Goal: Task Accomplishment & Management: Complete application form

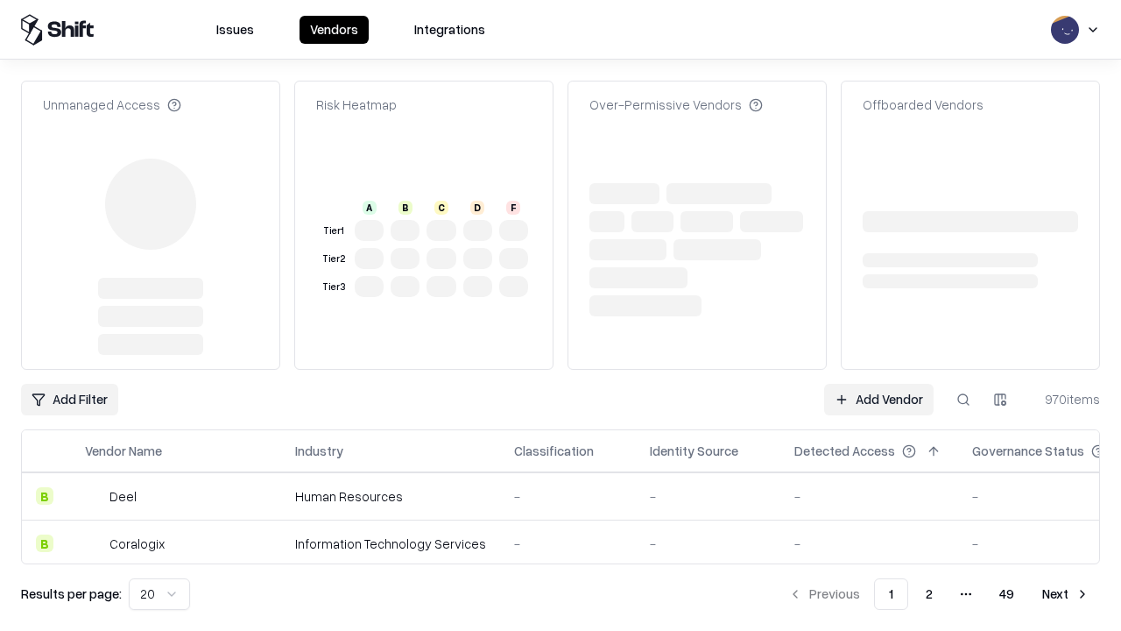
click at [878, 384] on link "Add Vendor" at bounding box center [878, 400] width 109 height 32
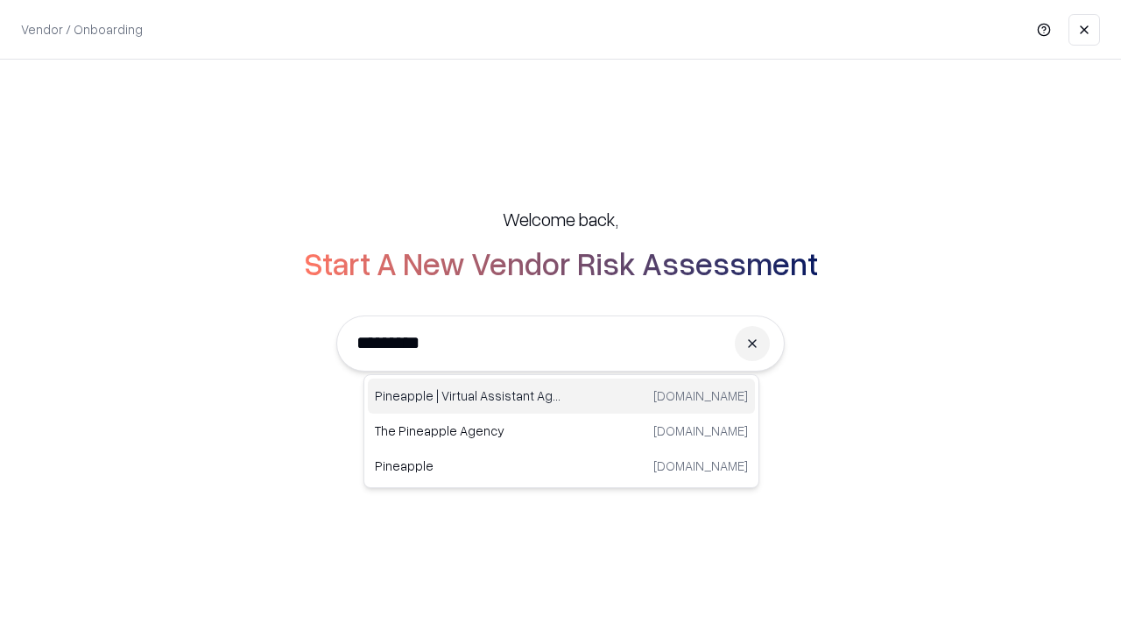
click at [561, 396] on div "Pineapple | Virtual Assistant Agency [DOMAIN_NAME]" at bounding box center [561, 395] width 387 height 35
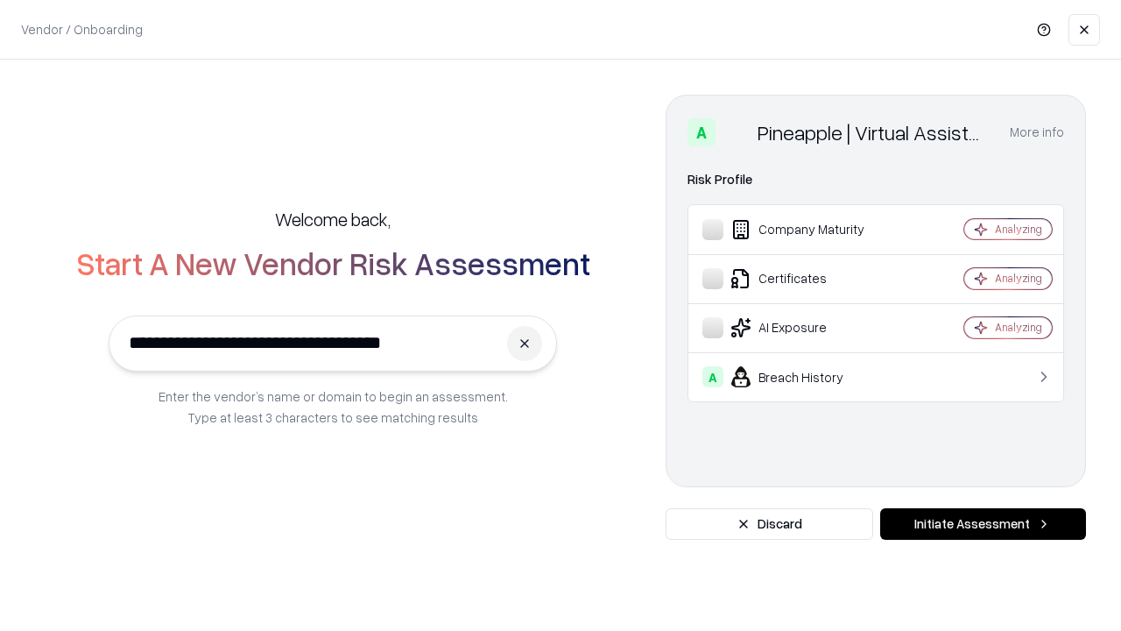
type input "**********"
click at [983, 524] on button "Initiate Assessment" at bounding box center [983, 524] width 206 height 32
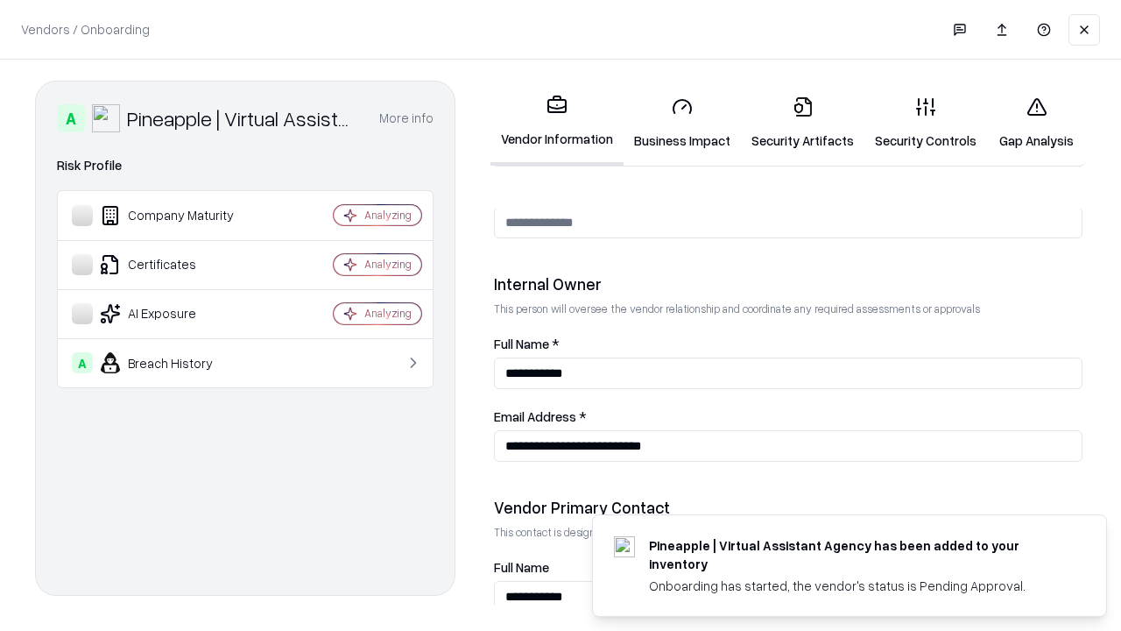
scroll to position [907, 0]
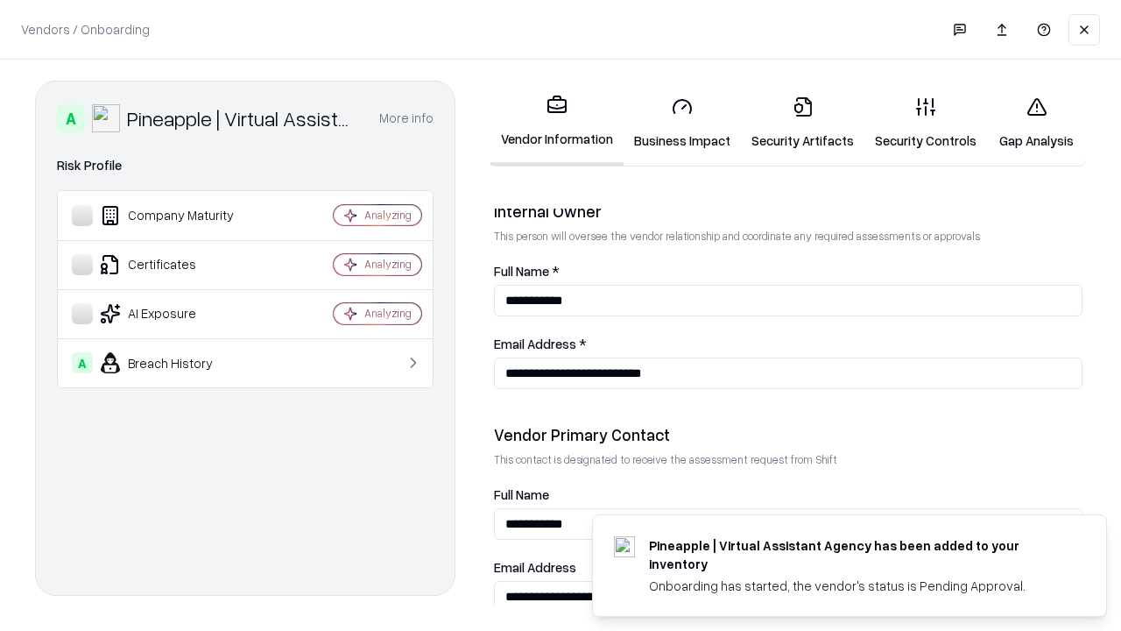
click at [802, 123] on link "Security Artifacts" at bounding box center [802, 122] width 123 height 81
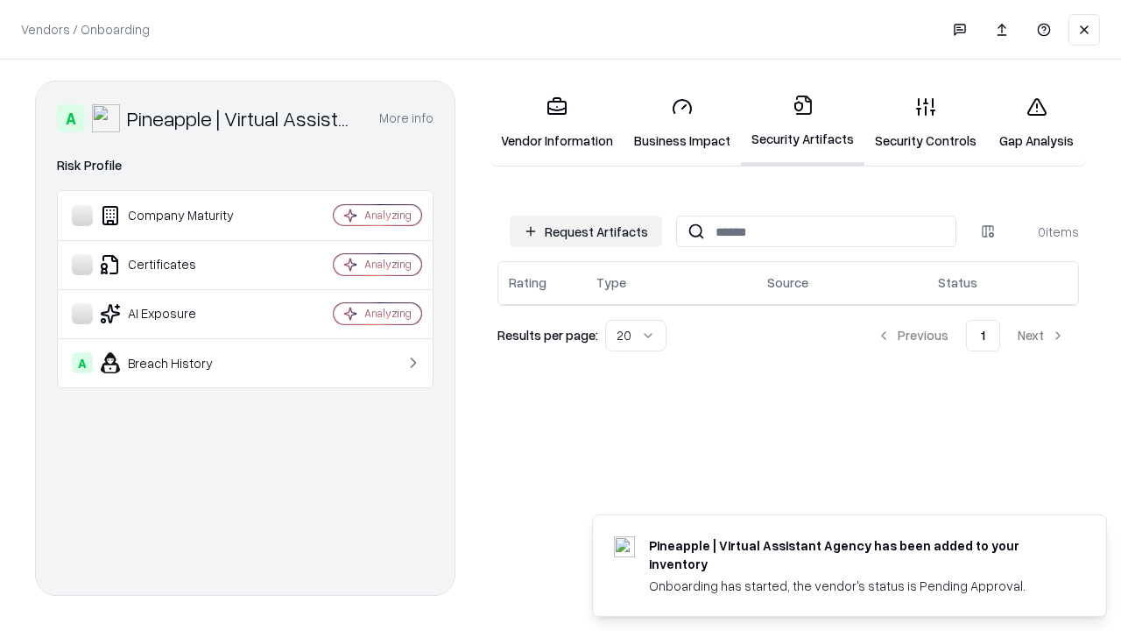
click at [586, 231] on button "Request Artifacts" at bounding box center [586, 231] width 152 height 32
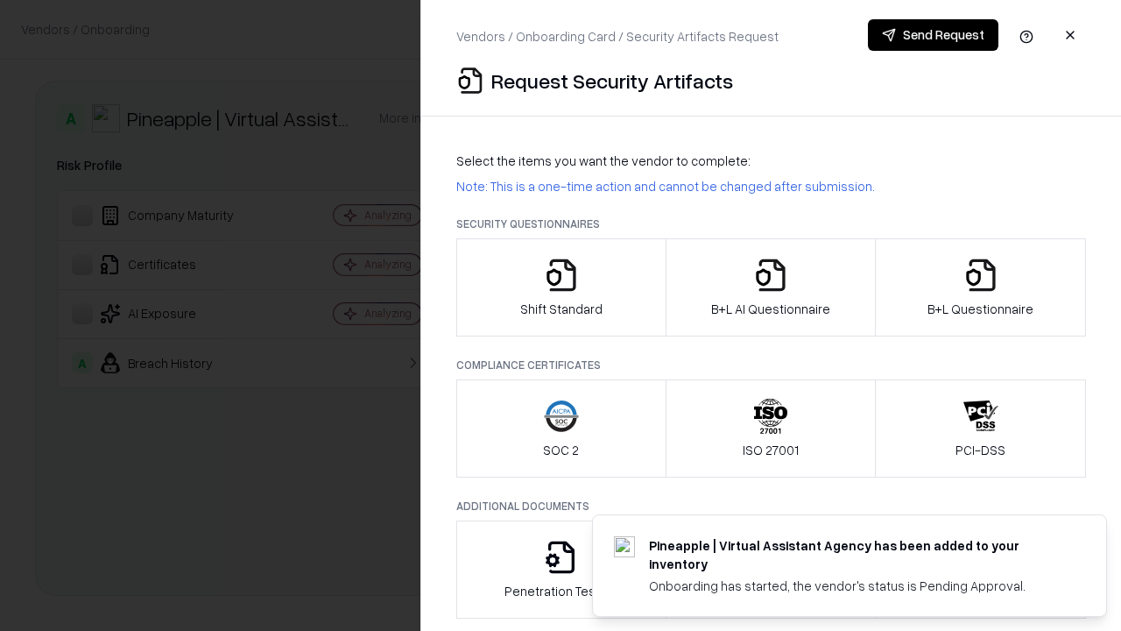
click at [980, 287] on icon "button" at bounding box center [980, 274] width 35 height 35
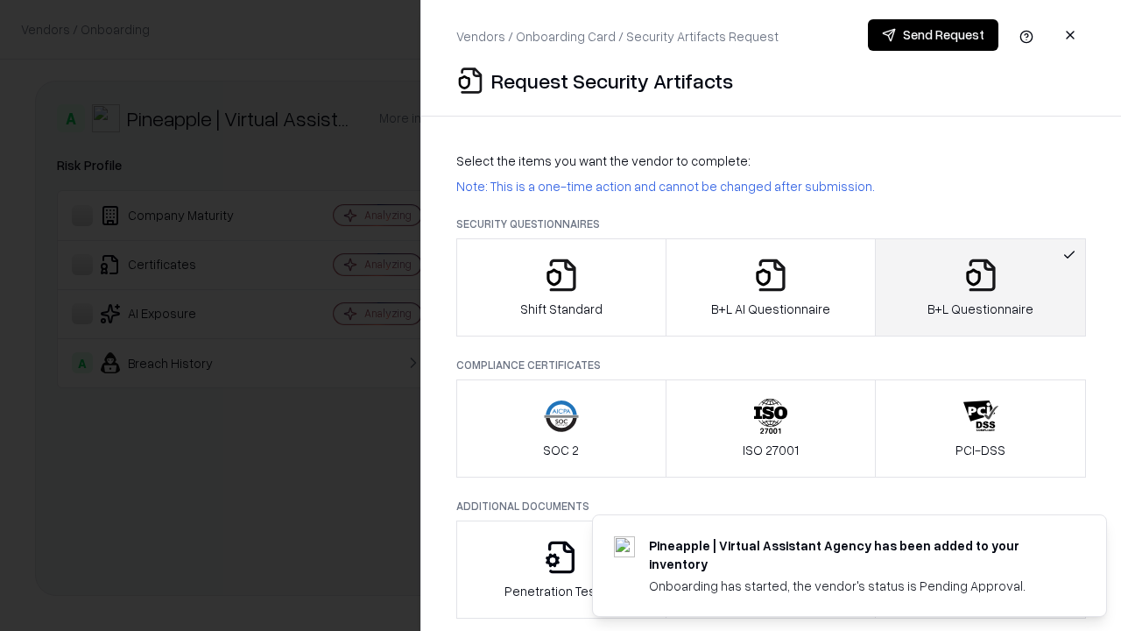
click at [770, 287] on icon "button" at bounding box center [770, 274] width 35 height 35
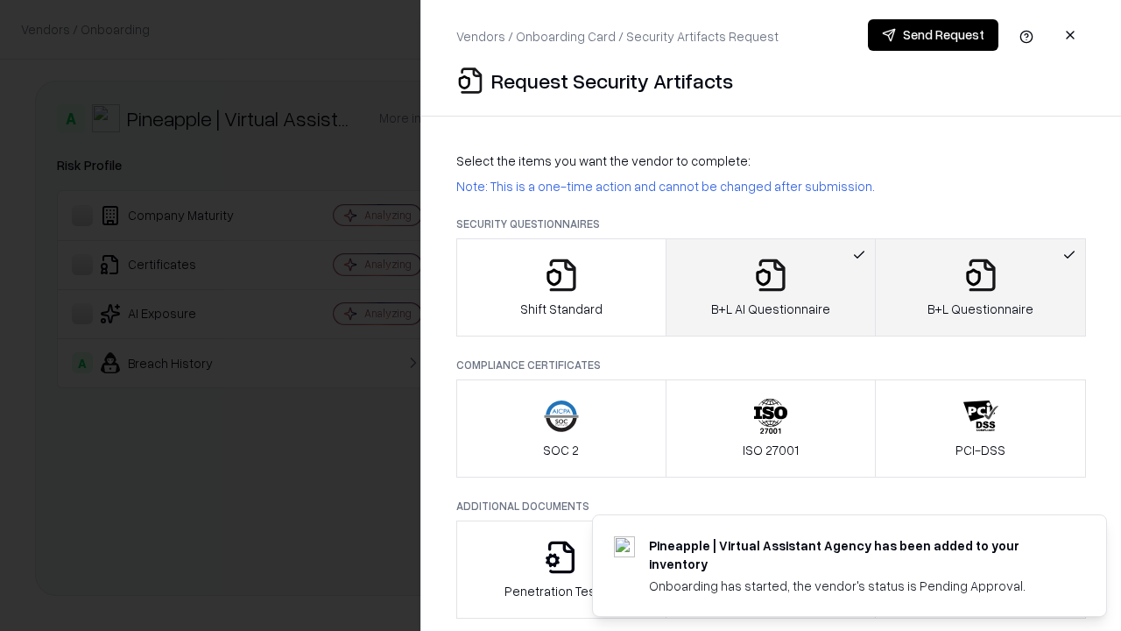
click at [933, 35] on button "Send Request" at bounding box center [933, 35] width 130 height 32
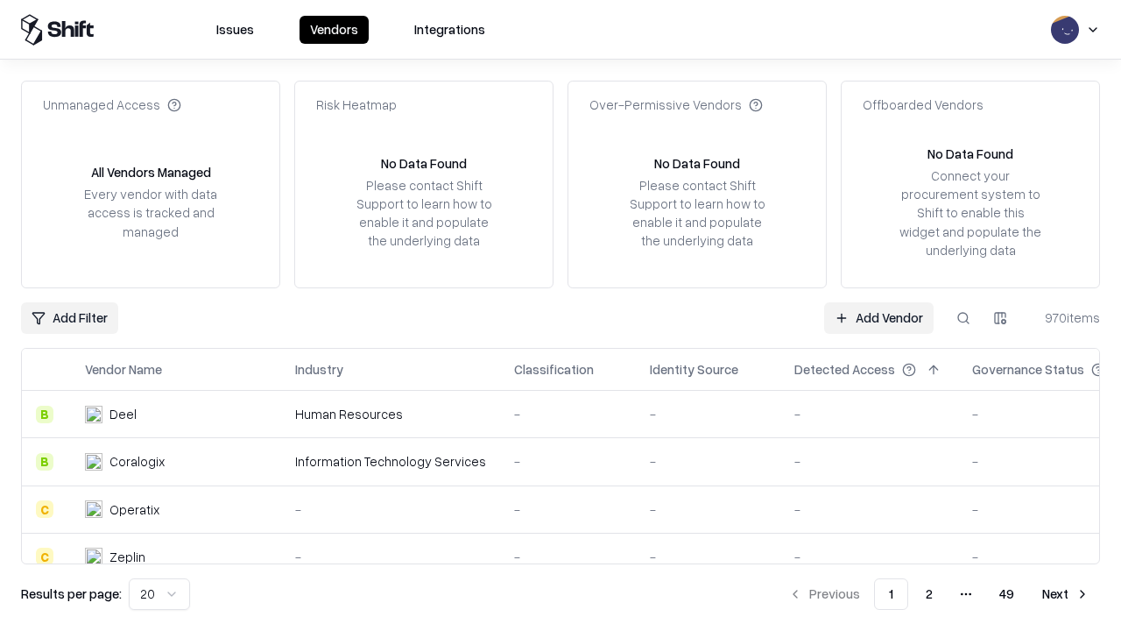
click at [963, 317] on button at bounding box center [964, 318] width 32 height 32
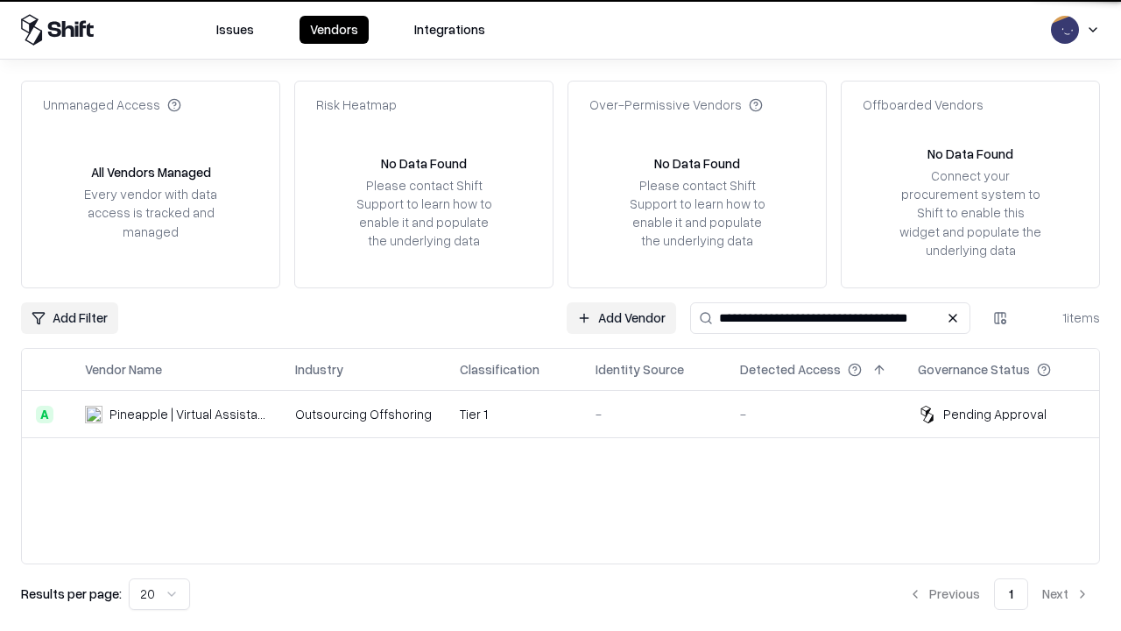
type input "**********"
click at [571, 413] on td "Tier 1" at bounding box center [514, 414] width 136 height 47
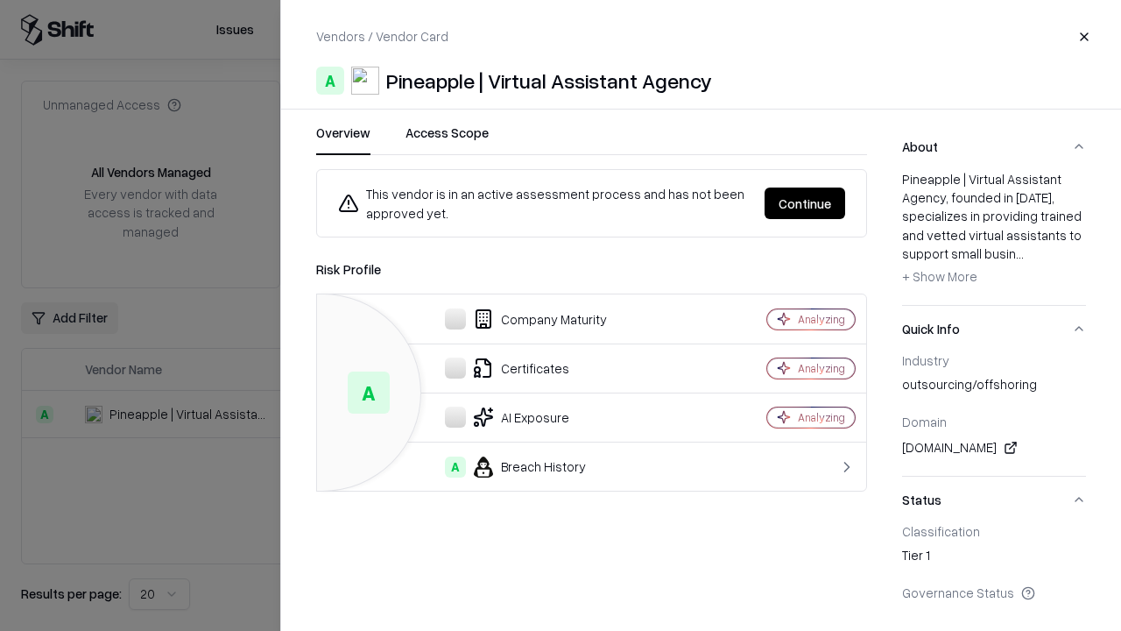
click at [805, 203] on button "Continue" at bounding box center [805, 203] width 81 height 32
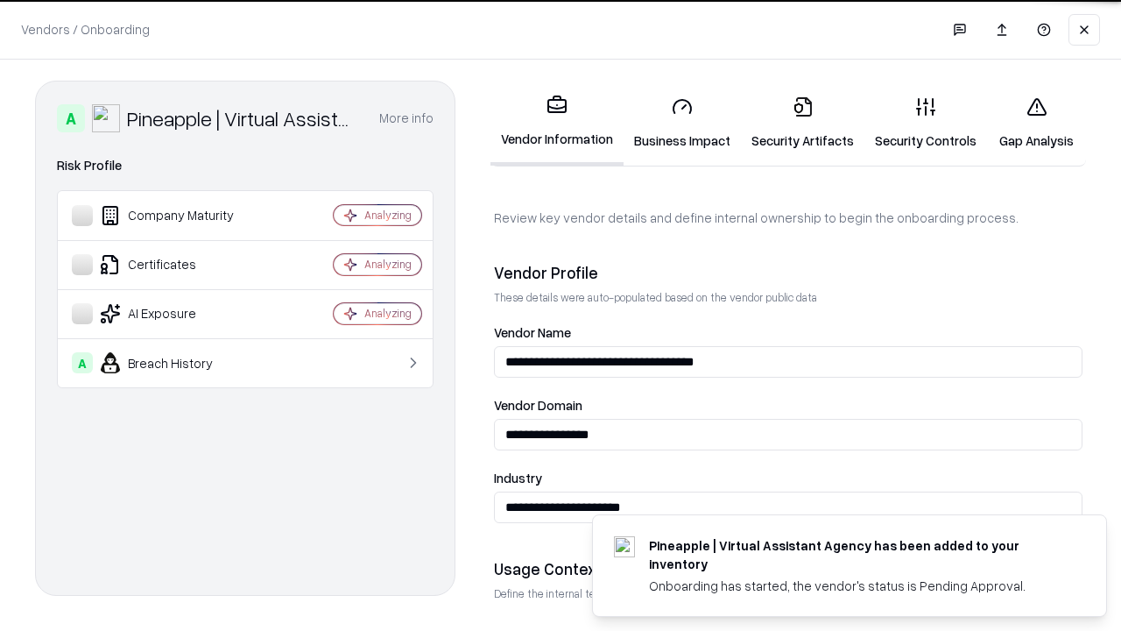
click at [802, 123] on link "Security Artifacts" at bounding box center [802, 122] width 123 height 81
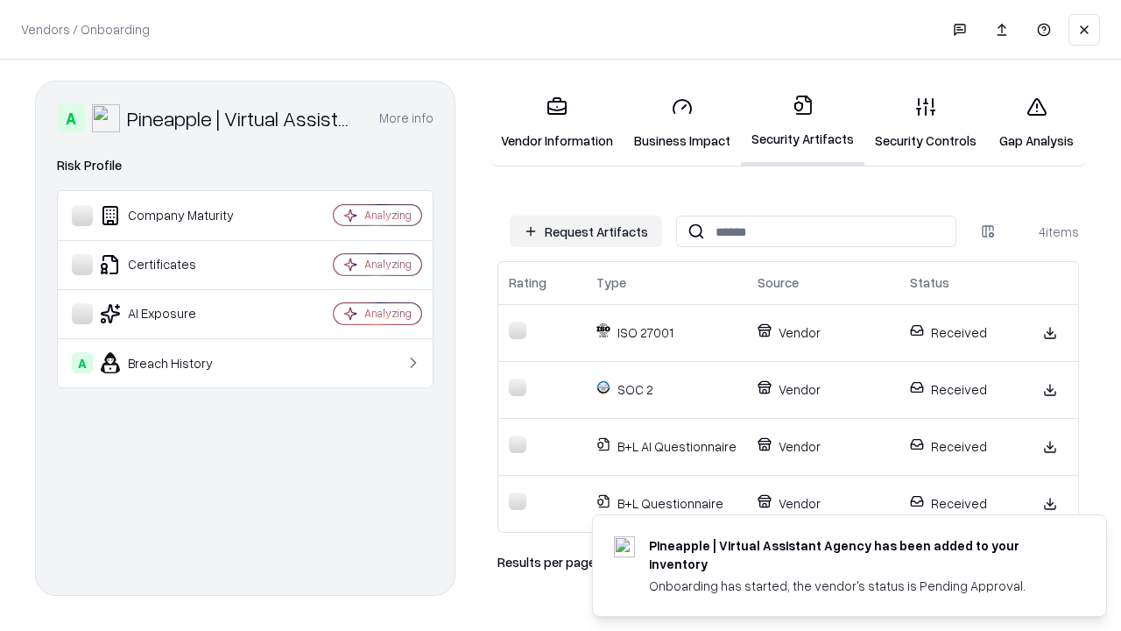
click at [1036, 123] on link "Gap Analysis" at bounding box center [1036, 122] width 99 height 81
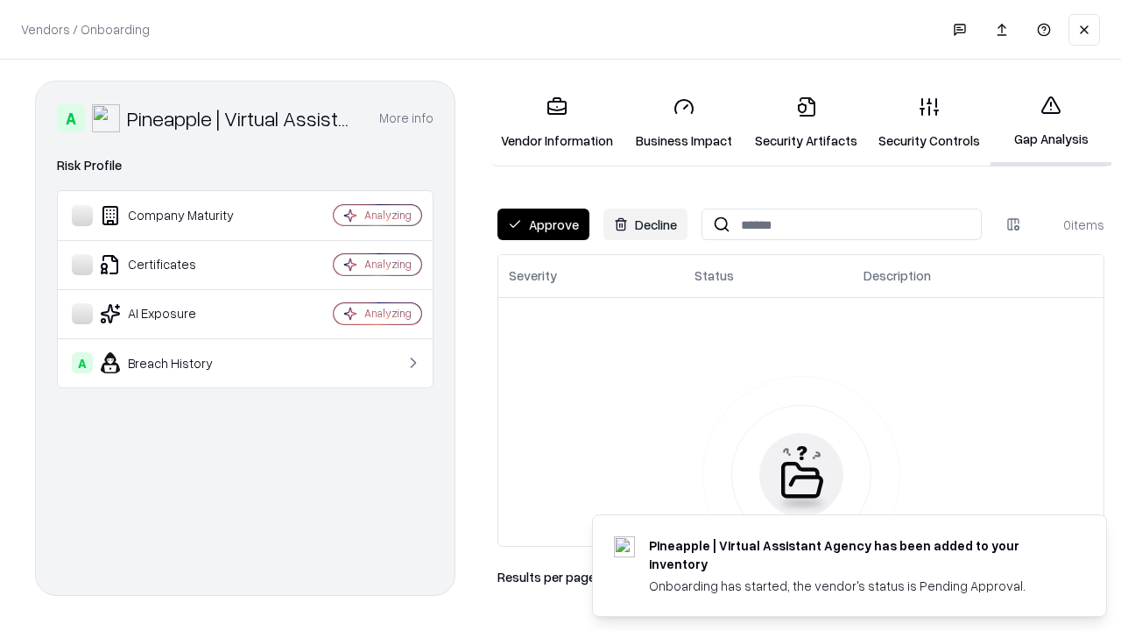
click at [543, 224] on button "Approve" at bounding box center [543, 224] width 92 height 32
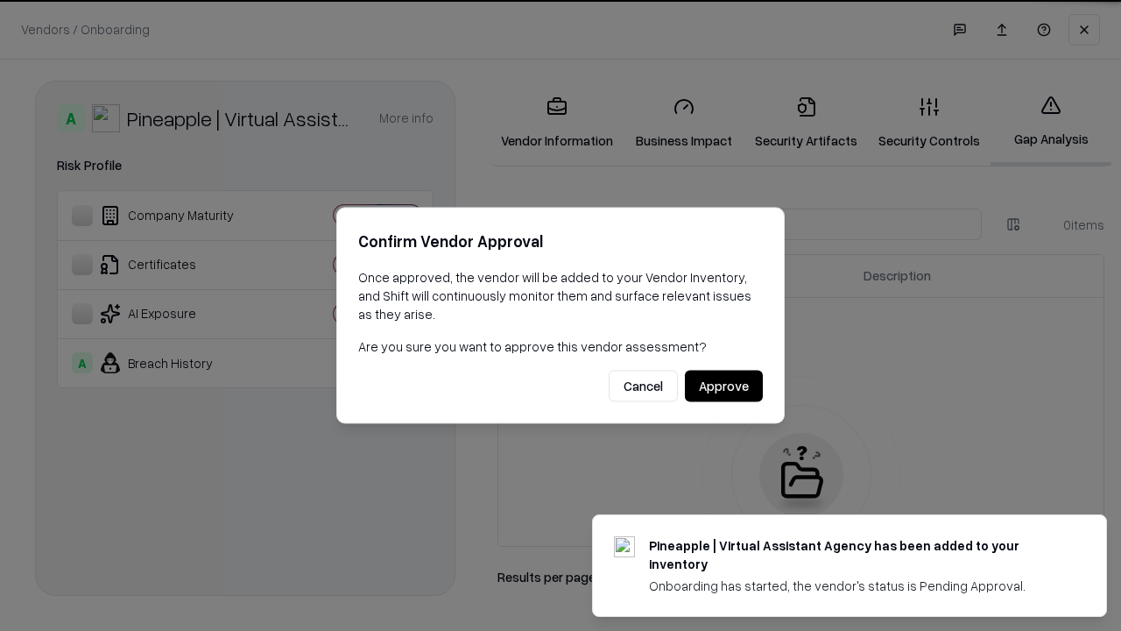
click at [723, 385] on button "Approve" at bounding box center [724, 386] width 78 height 32
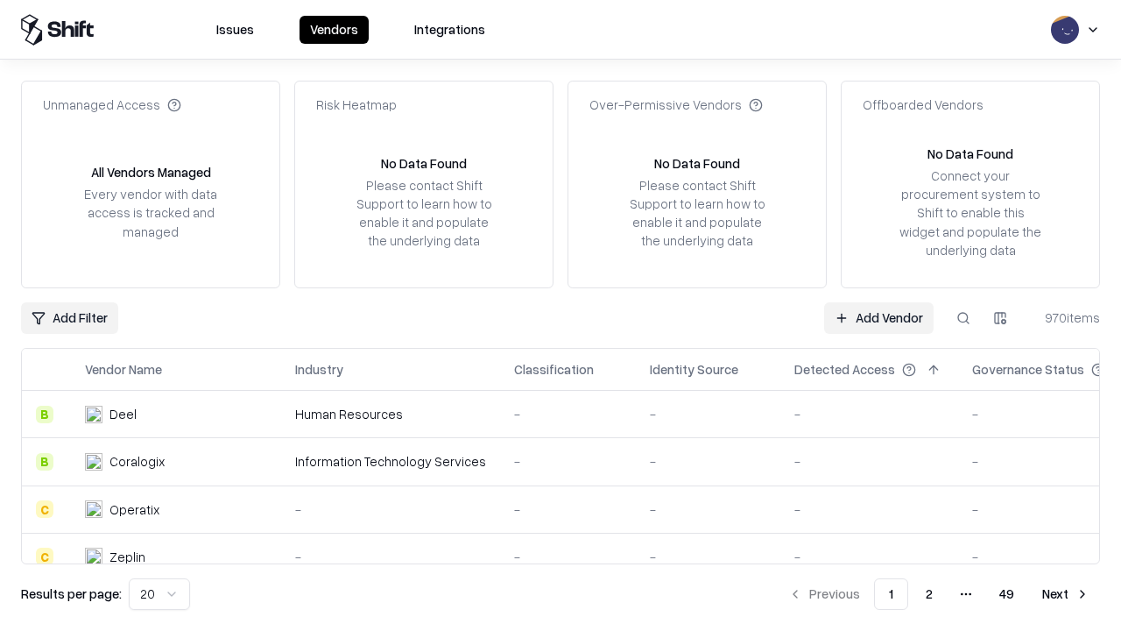
type input "**********"
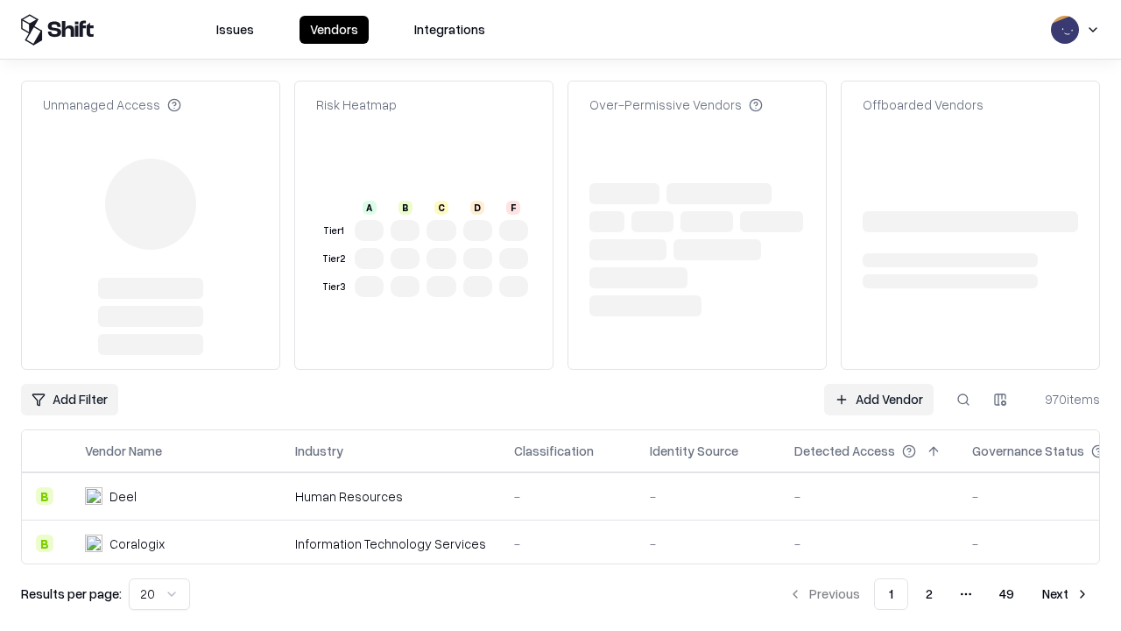
click at [878, 399] on link "Add Vendor" at bounding box center [878, 400] width 109 height 32
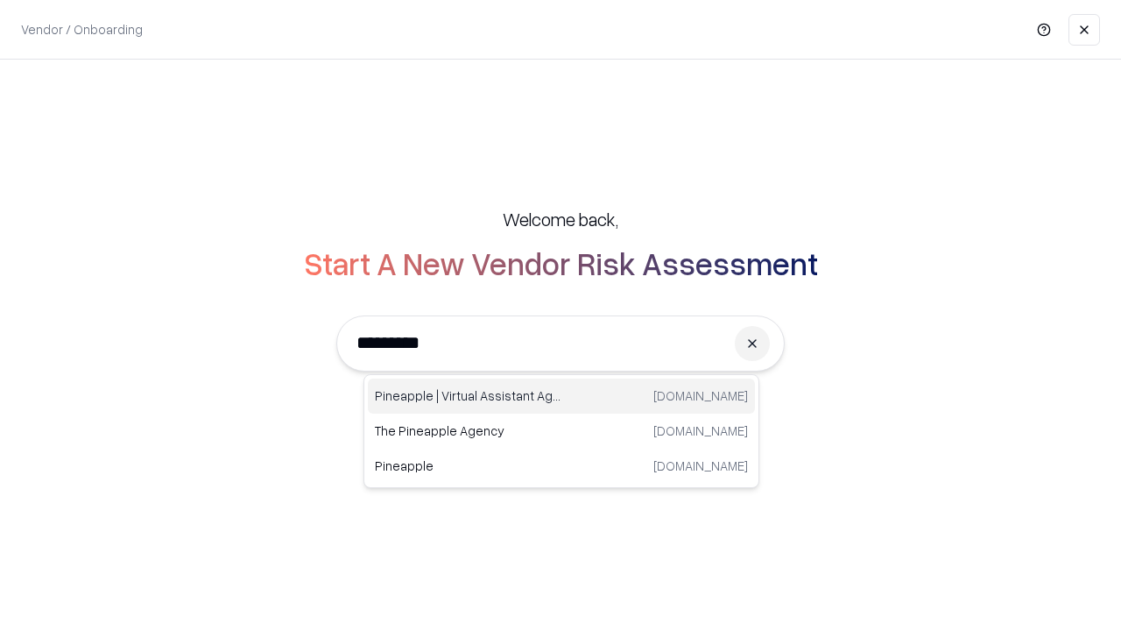
click at [561, 396] on div "Pineapple | Virtual Assistant Agency [DOMAIN_NAME]" at bounding box center [561, 395] width 387 height 35
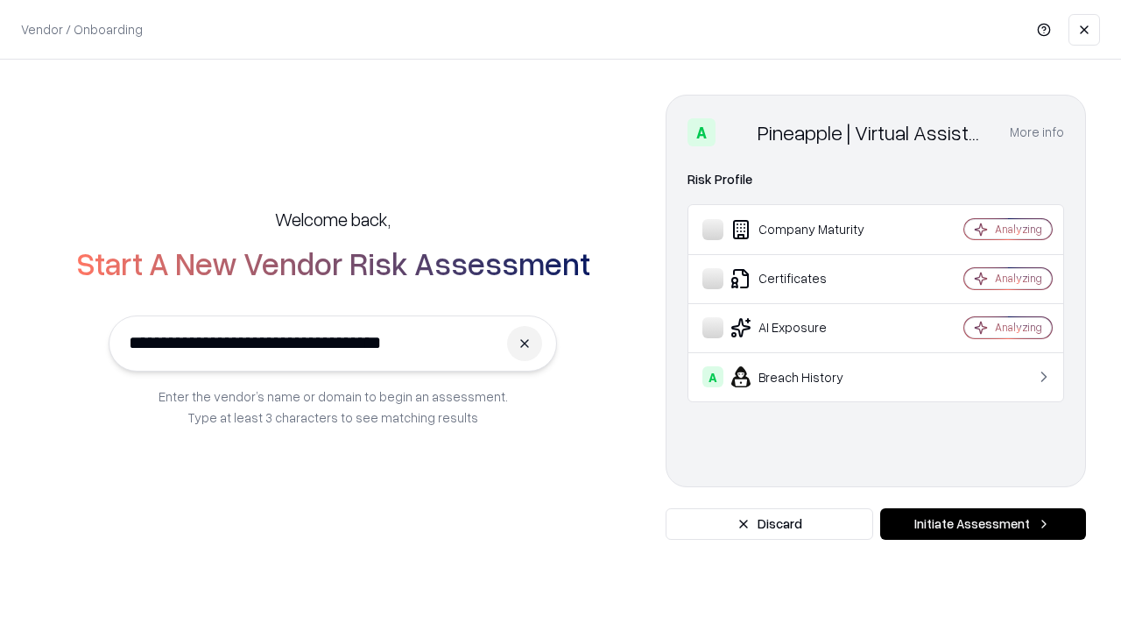
type input "**********"
click at [983, 524] on button "Initiate Assessment" at bounding box center [983, 524] width 206 height 32
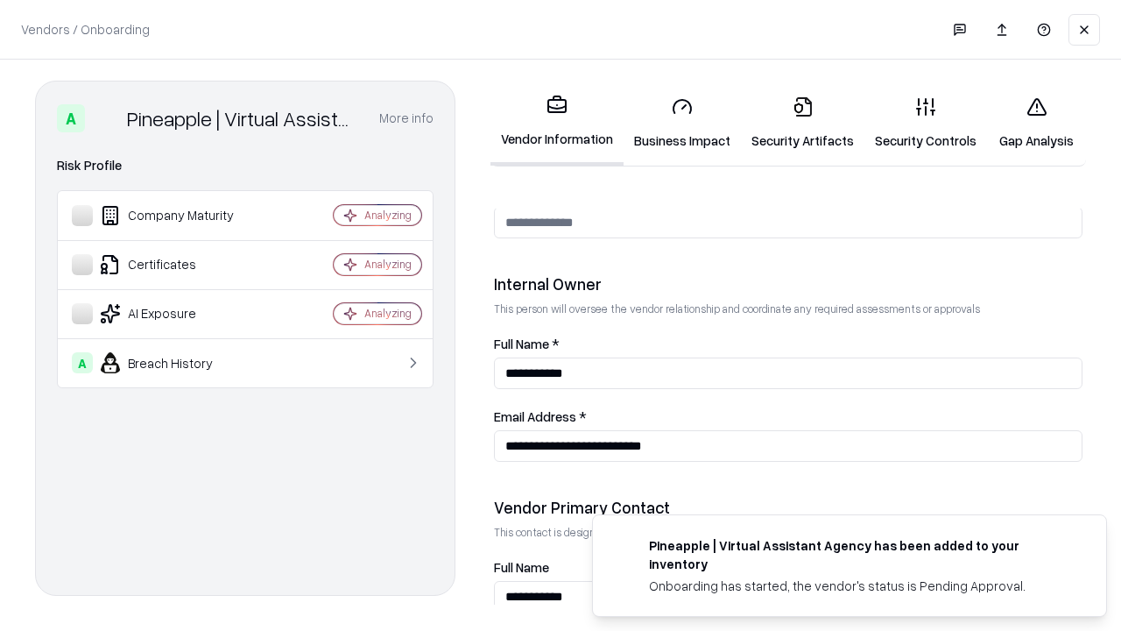
scroll to position [907, 0]
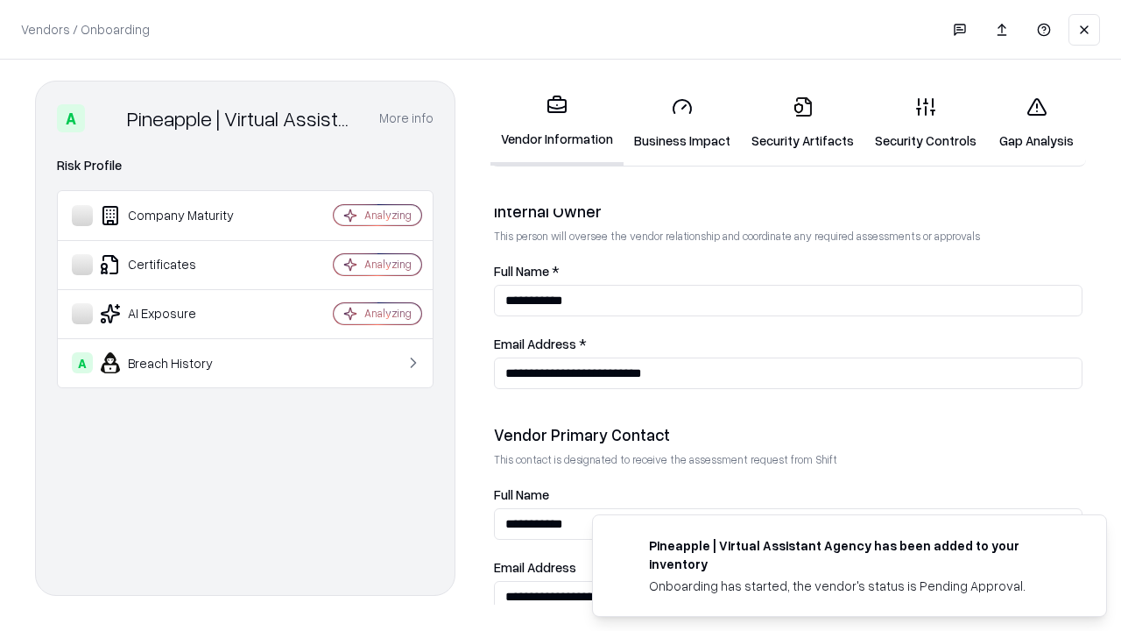
click at [1036, 123] on link "Gap Analysis" at bounding box center [1036, 122] width 99 height 81
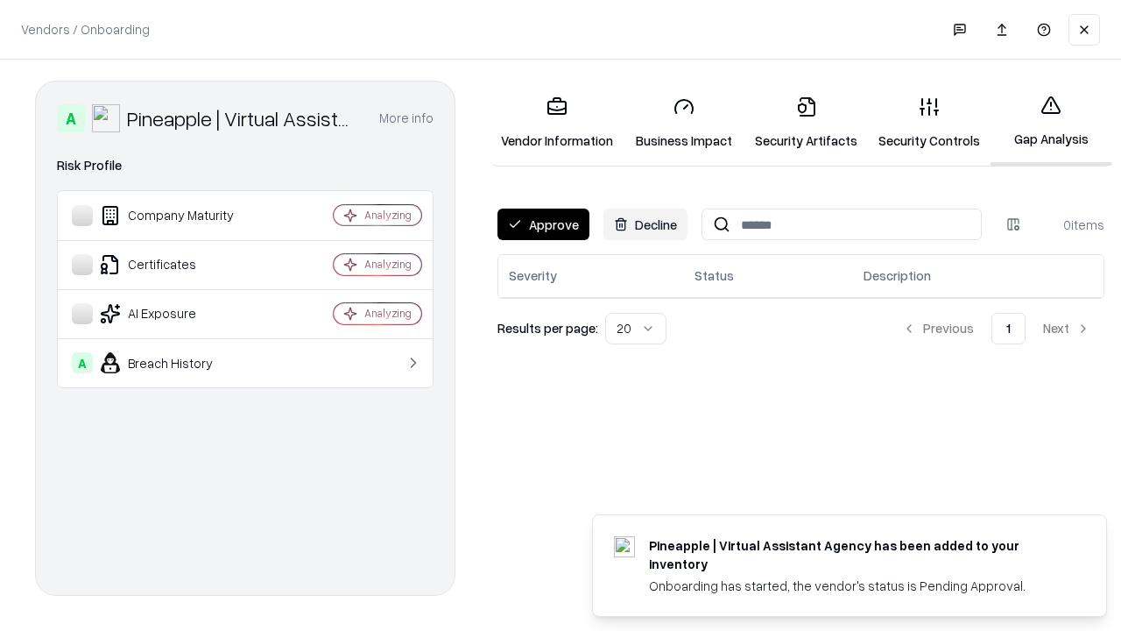
click at [543, 224] on button "Approve" at bounding box center [543, 224] width 92 height 32
